Goal: Find specific page/section: Find specific page/section

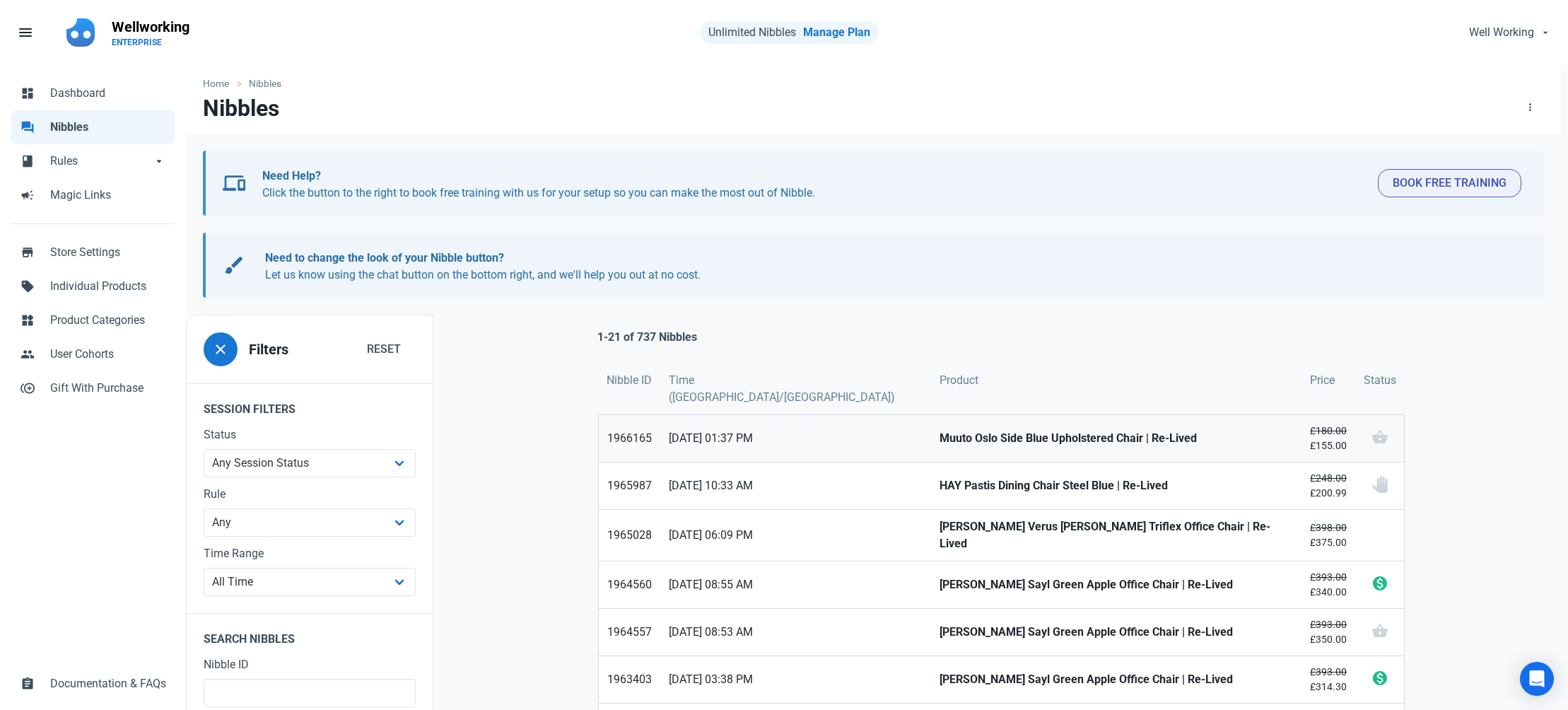
click at [940, 430] on strong "Muuto Oslo Side Blue Upholstered Chair | Re-Lived" at bounding box center [1116, 438] width 353 height 17
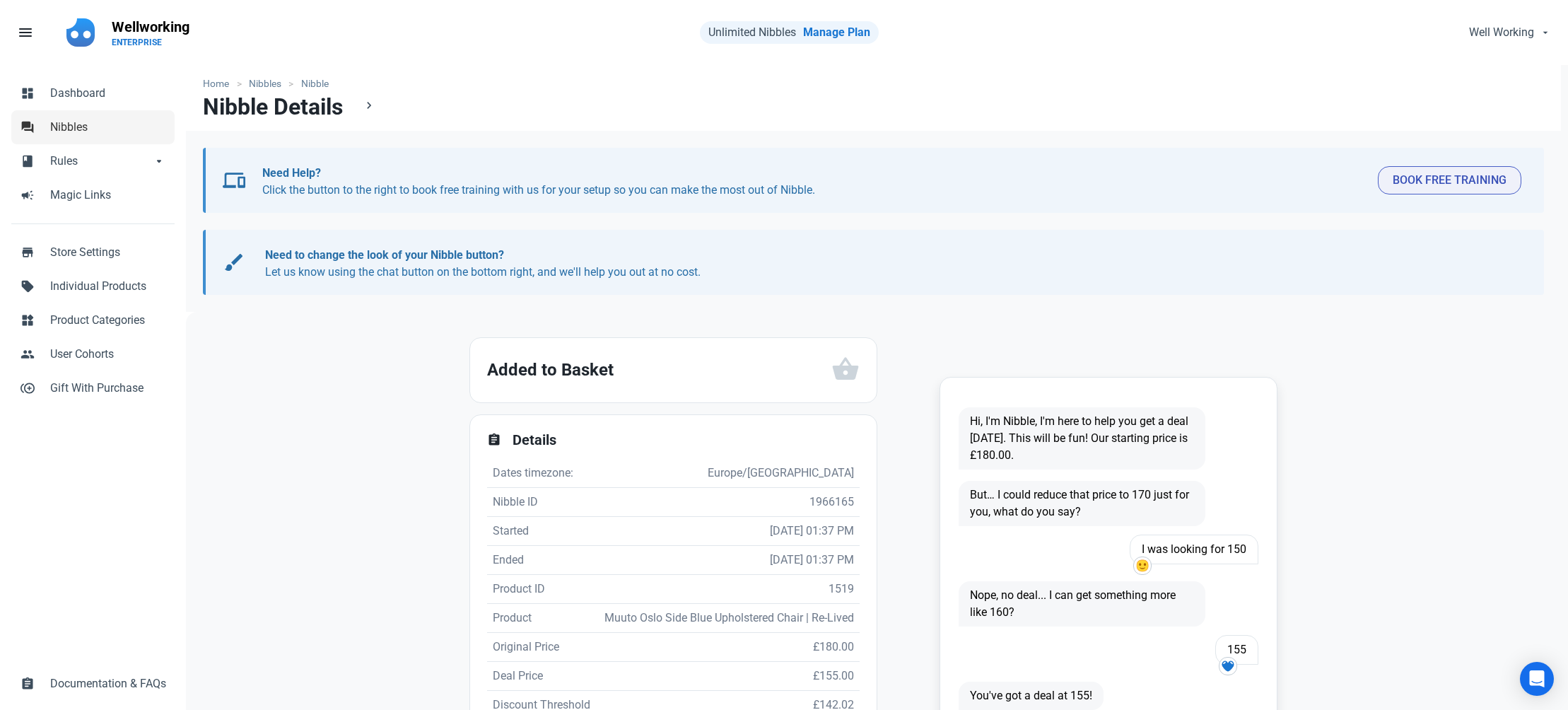
click at [61, 123] on span "Nibbles" at bounding box center [108, 127] width 116 height 17
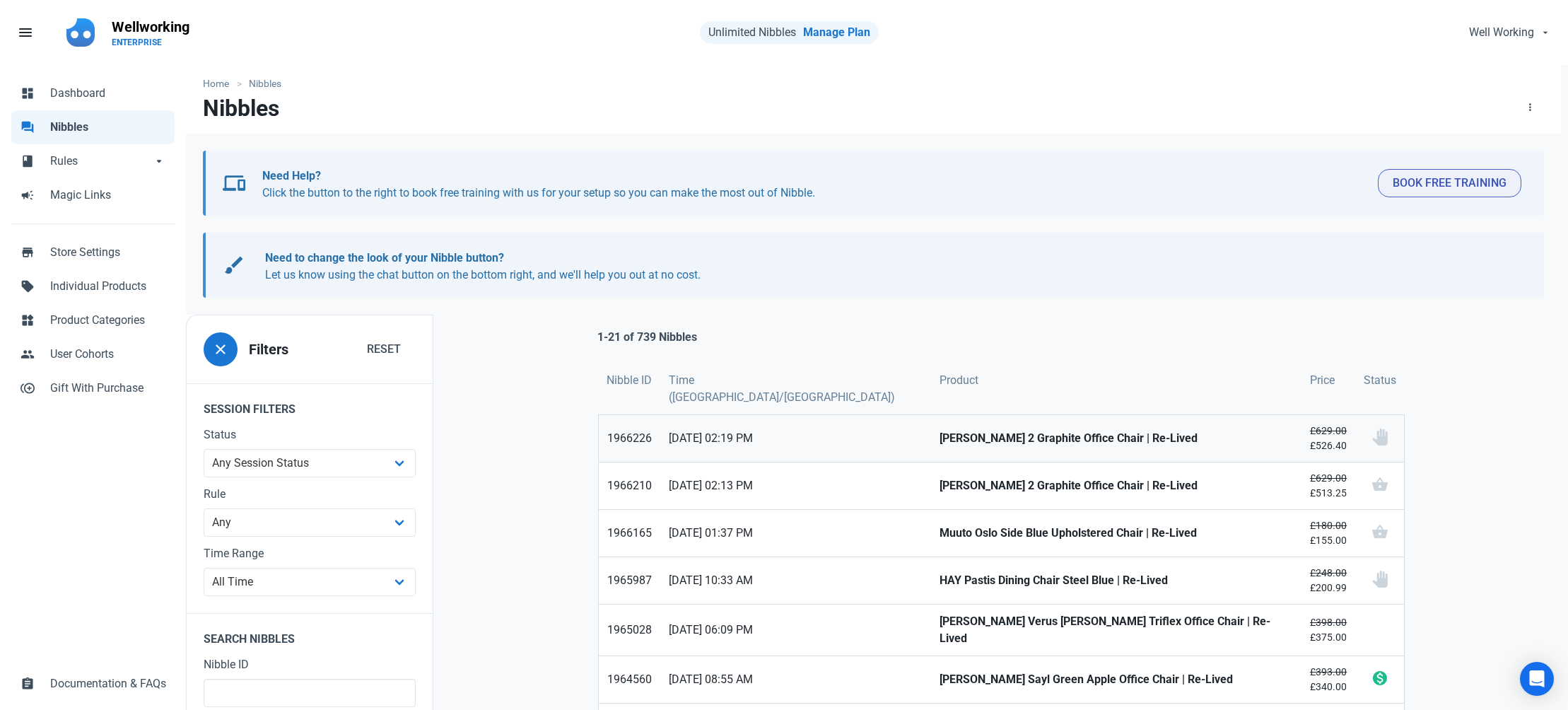
click at [940, 430] on strong "[PERSON_NAME] 2 Graphite Office Chair | Re-Lived" at bounding box center [1116, 438] width 353 height 17
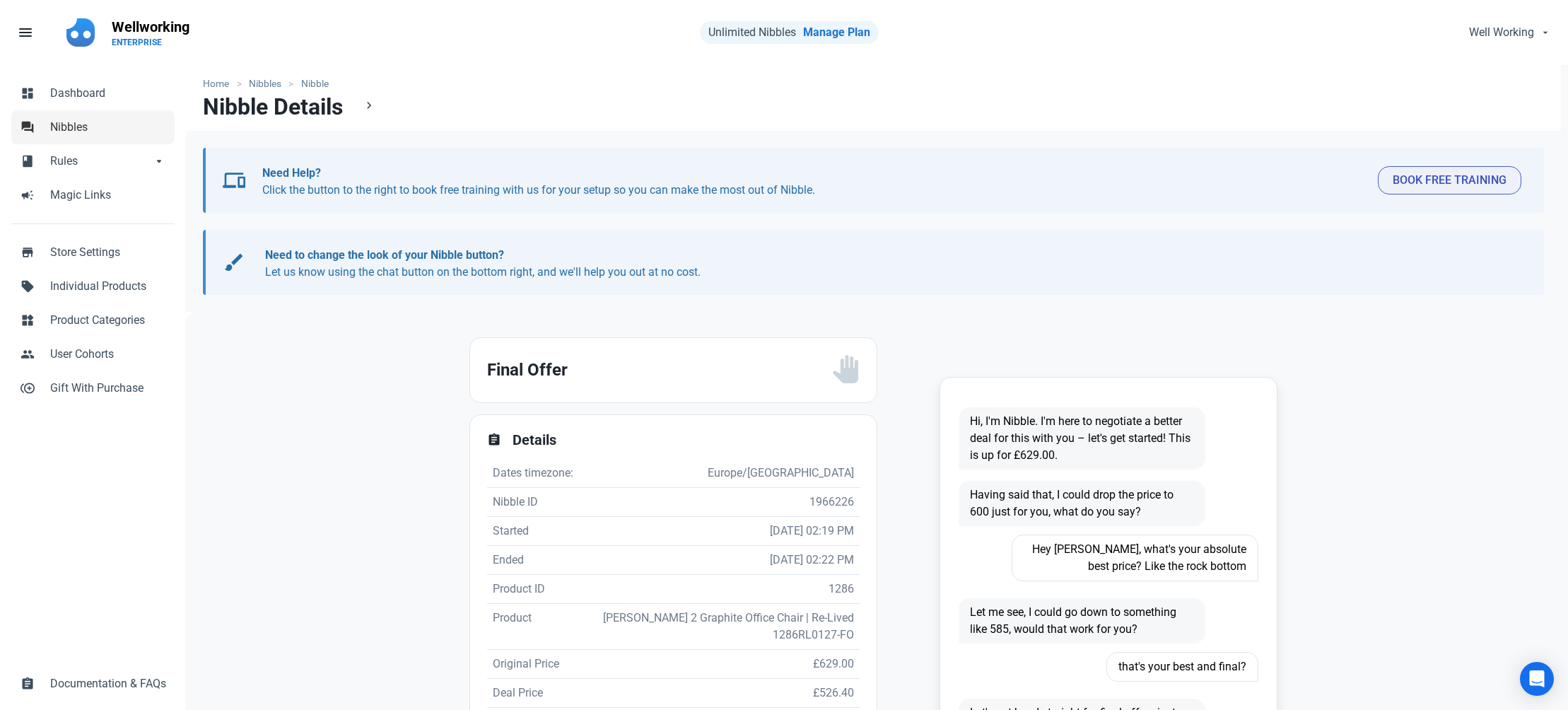
click at [72, 129] on span "Nibbles" at bounding box center [108, 127] width 116 height 17
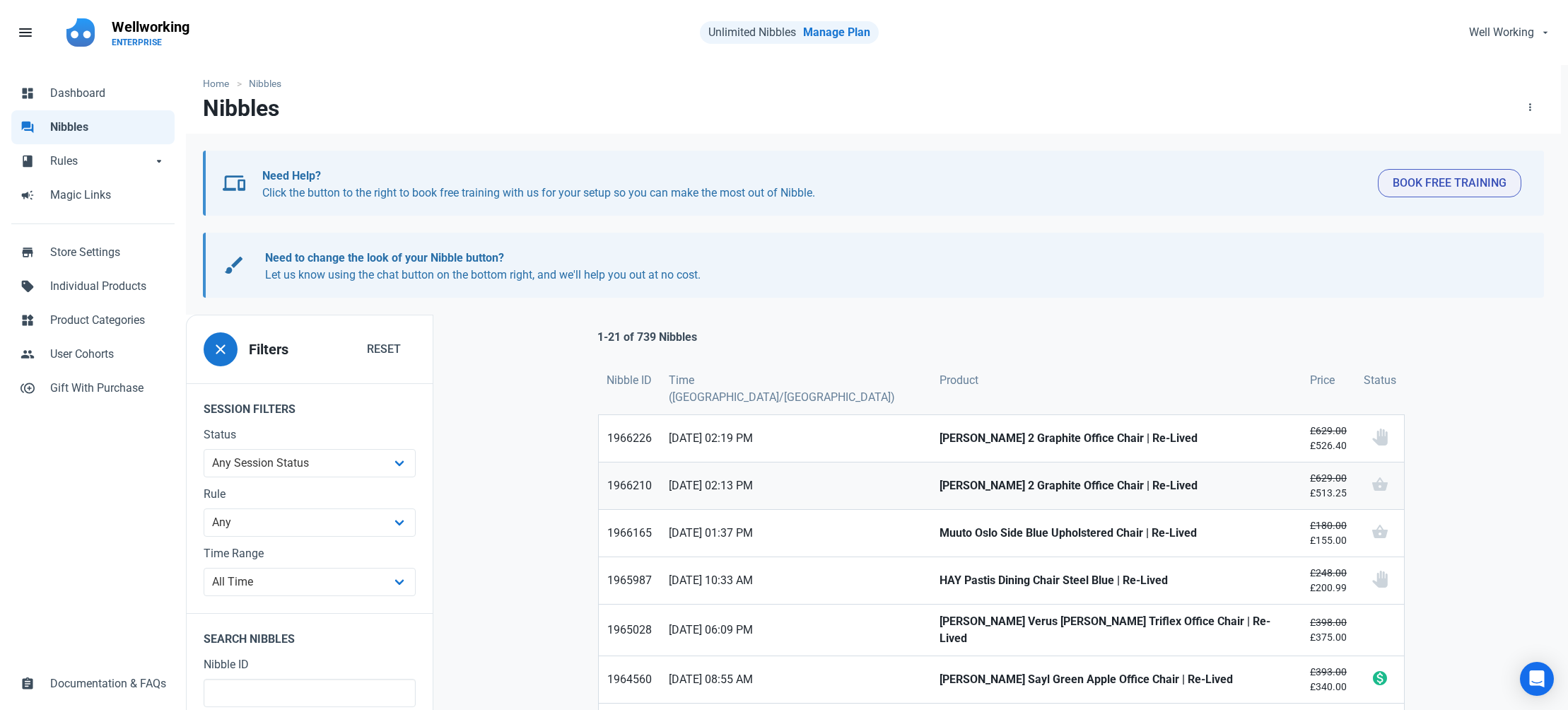
click at [970, 477] on strong "[PERSON_NAME] 2 Graphite Office Chair | Re-Lived" at bounding box center [1116, 485] width 353 height 17
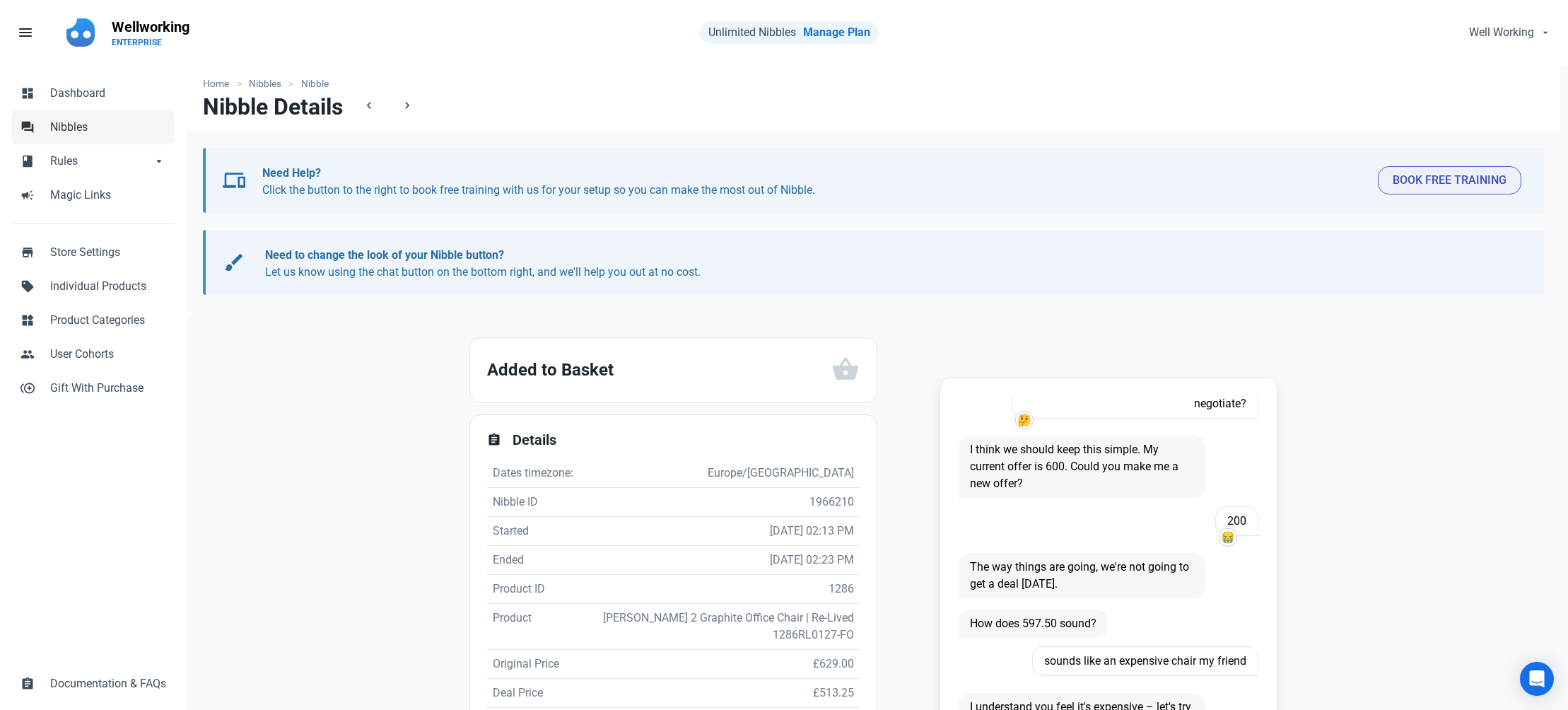
click at [59, 129] on span "Nibbles" at bounding box center [108, 127] width 116 height 17
